Goal: Submit feedback/report problem

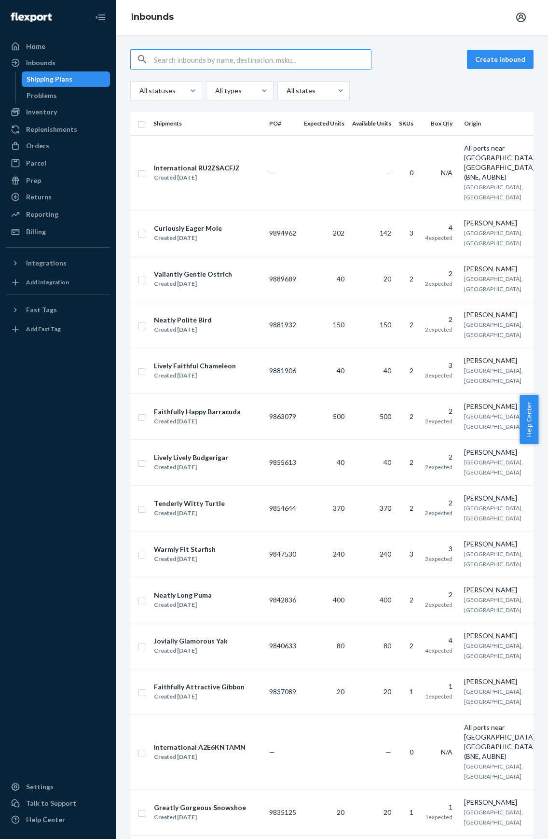
click at [252, 64] on input "text" at bounding box center [262, 59] width 217 height 19
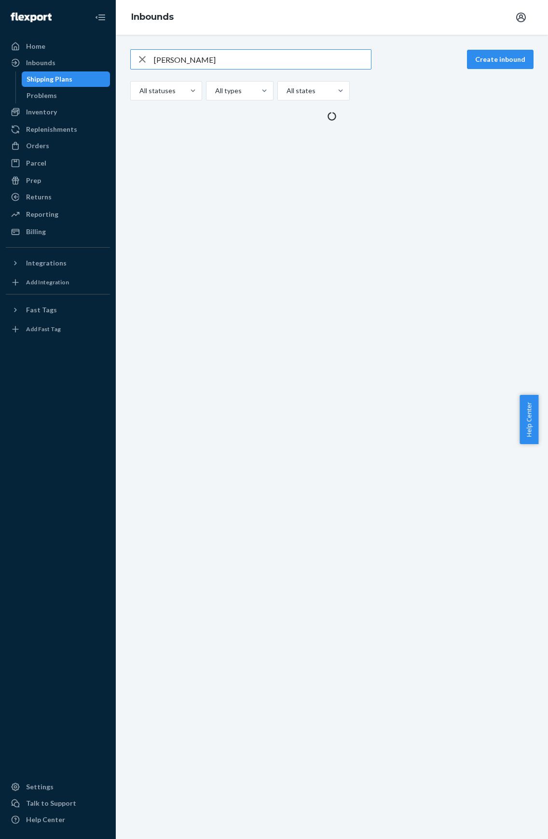
type input "[PERSON_NAME]"
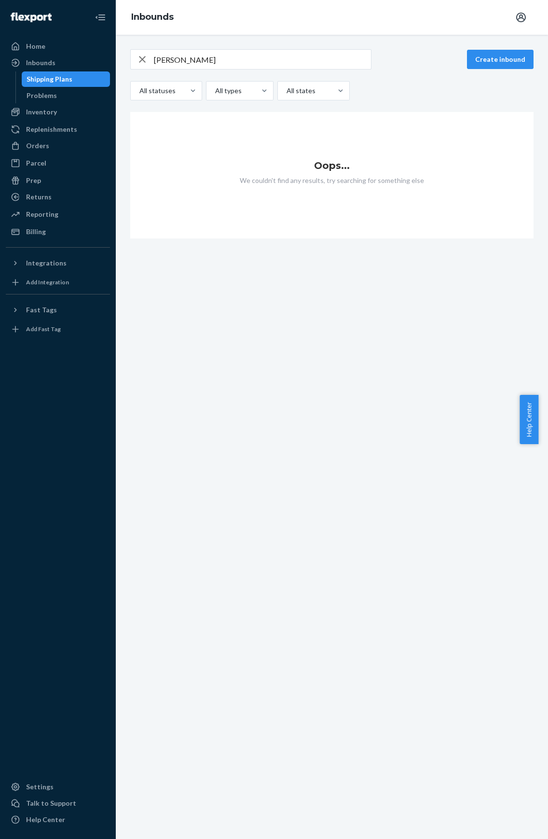
click at [239, 468] on div "[PERSON_NAME] Create inbound All statuses All types All states Oops... We could…" at bounding box center [332, 437] width 432 height 804
click at [145, 62] on icon "button" at bounding box center [142, 59] width 7 height 7
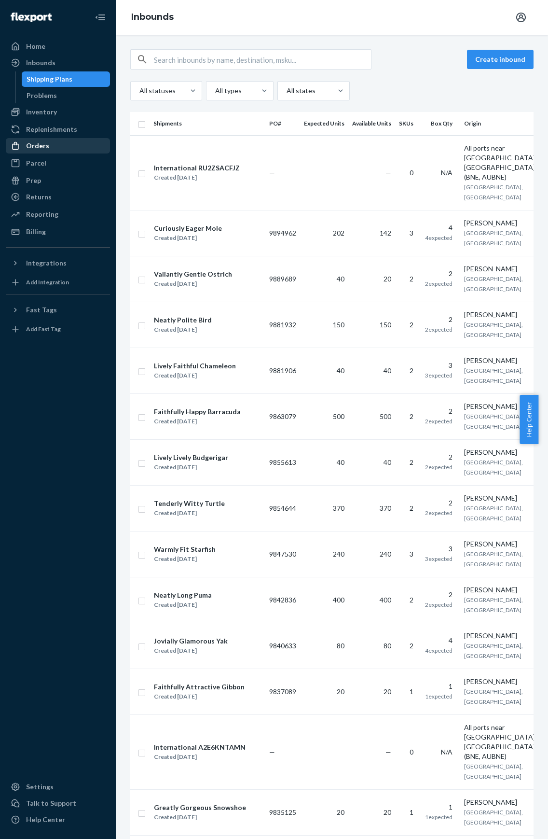
click at [52, 148] on div "Orders" at bounding box center [58, 146] width 102 height 14
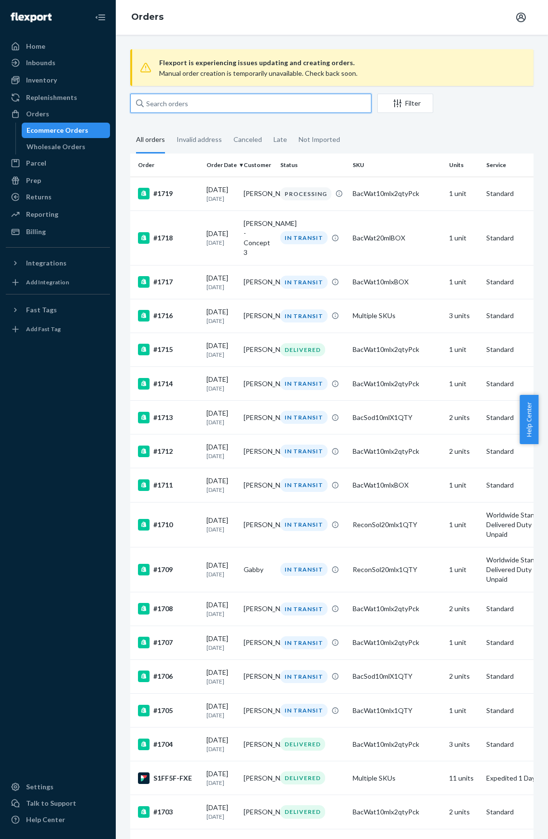
click at [223, 107] on input "text" at bounding box center [250, 103] width 241 height 19
type input "[PERSON_NAME]"
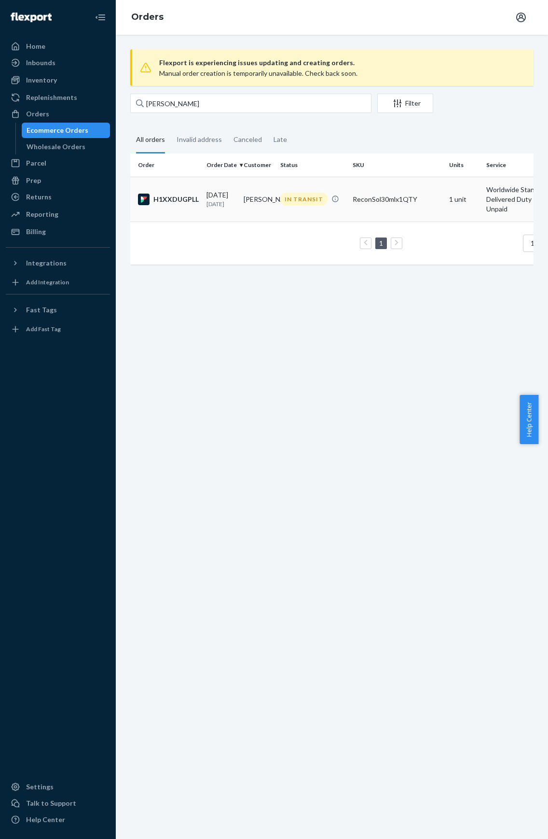
click at [286, 205] on div "IN TRANSIT" at bounding box center [303, 199] width 47 height 13
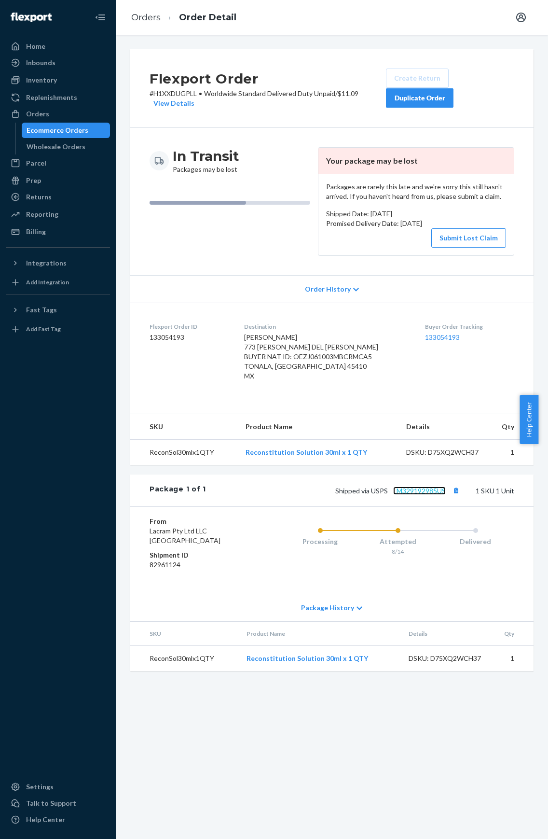
click at [416, 495] on link "LM329192985US" at bounding box center [419, 490] width 53 height 8
click at [464, 241] on button "Submit Lost Claim" at bounding box center [468, 237] width 75 height 19
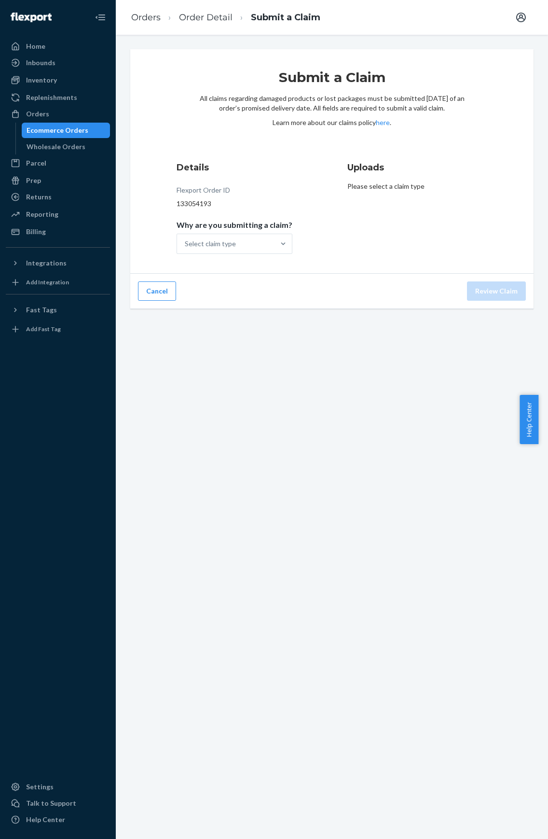
click at [239, 256] on div "Details Flexport Order ID 133054193 Why are you submitting a claim? Select clai…" at bounding box center [247, 207] width 140 height 104
click at [249, 246] on div "Select claim type" at bounding box center [225, 243] width 97 height 19
click at [186, 246] on input "Why are you submitting a claim? option Order delivered but lost focused, 1 of 3…" at bounding box center [185, 244] width 1 height 10
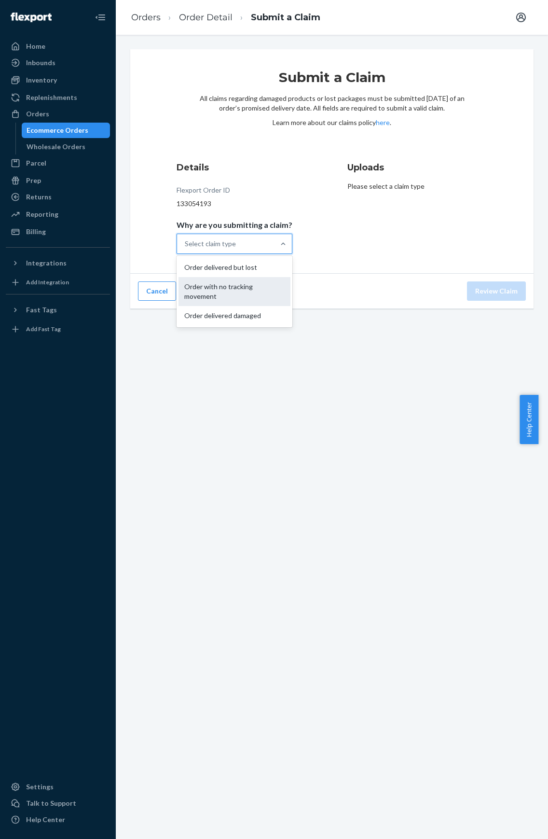
click at [197, 290] on div "Order with no tracking movement" at bounding box center [235, 291] width 112 height 29
click at [186, 249] on input "Why are you submitting a claim? option Order with no tracking movement focused,…" at bounding box center [185, 244] width 1 height 10
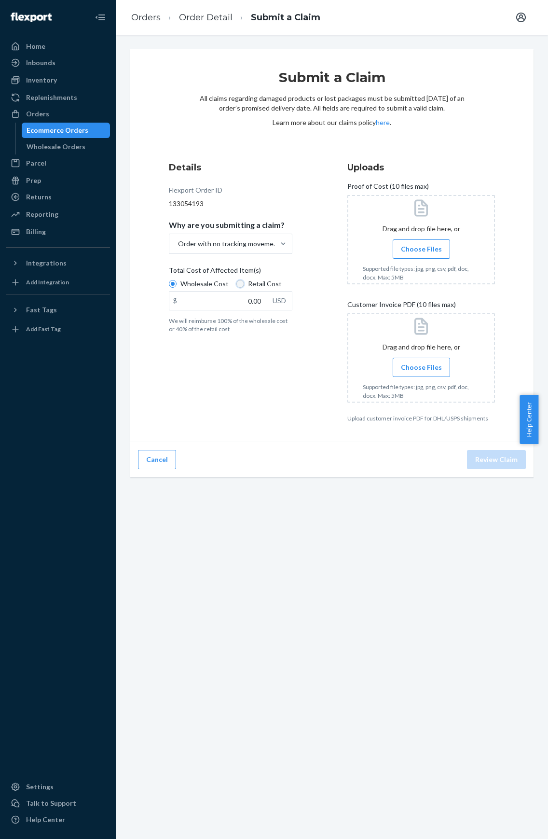
click at [240, 286] on input "Retail Cost" at bounding box center [240, 284] width 8 height 8
radio input "true"
radio input "false"
drag, startPoint x: 240, startPoint y: 297, endPoint x: 265, endPoint y: 289, distance: 26.1
click at [265, 290] on div "Wholesale Cost Retail Cost $ 0.00 USD" at bounding box center [231, 296] width 124 height 34
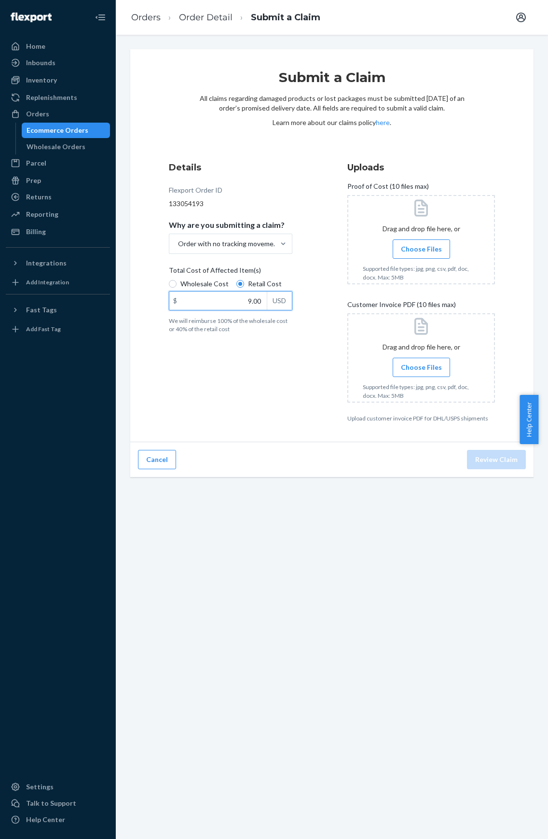
type input "9.00"
click at [251, 377] on div "Details Flexport Order ID 133054193 Why are you submitting a claim? Order with …" at bounding box center [243, 291] width 148 height 273
